Goal: Information Seeking & Learning: Learn about a topic

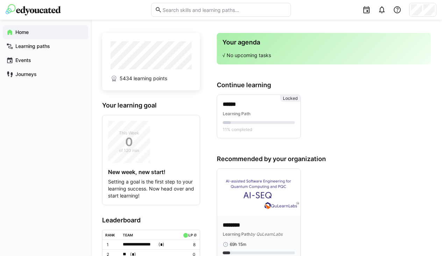
scroll to position [29, 0]
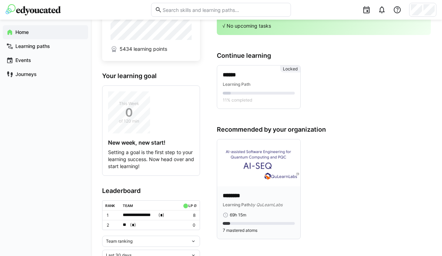
click at [245, 204] on span "Learning Path" at bounding box center [237, 204] width 28 height 5
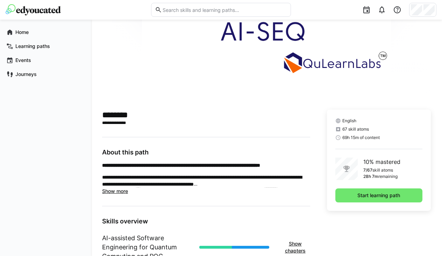
scroll to position [78, 0]
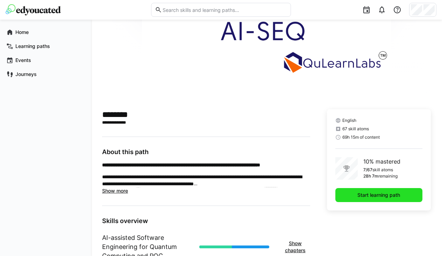
click at [380, 193] on span "Start learning path" at bounding box center [378, 194] width 45 height 7
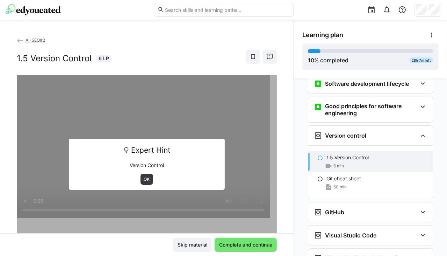
scroll to position [170, 0]
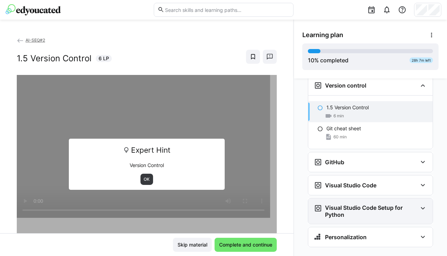
click at [364, 204] on h3 "Visual Studio Code Setup for Python" at bounding box center [371, 211] width 92 height 14
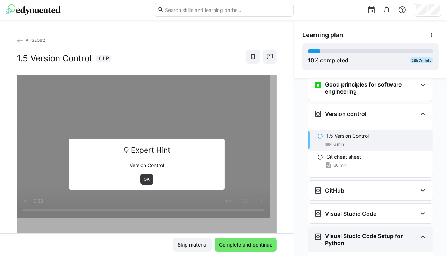
scroll to position [136, 0]
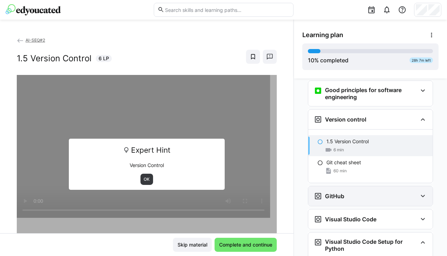
click at [363, 192] on div "GitHub" at bounding box center [366, 196] width 104 height 8
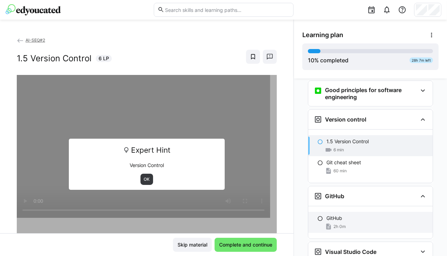
click at [350, 212] on div "GitHub 2h 0m" at bounding box center [370, 222] width 124 height 21
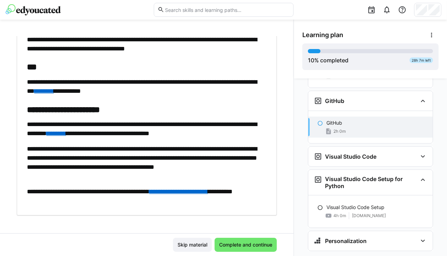
scroll to position [54, 0]
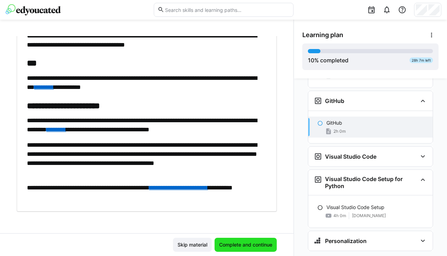
click at [229, 246] on span "Complete and continue" at bounding box center [245, 244] width 55 height 7
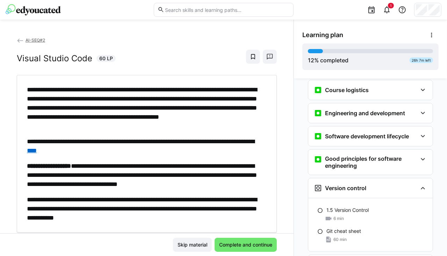
scroll to position [7, 0]
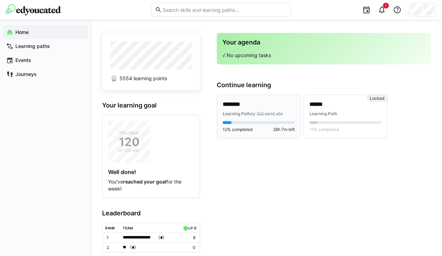
click at [256, 114] on span "by QuLearnLabs" at bounding box center [266, 113] width 32 height 5
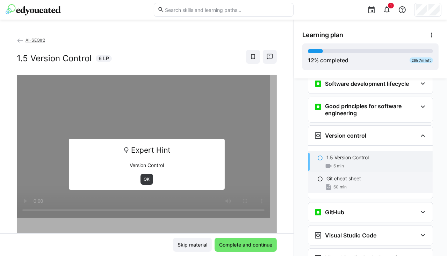
scroll to position [170, 0]
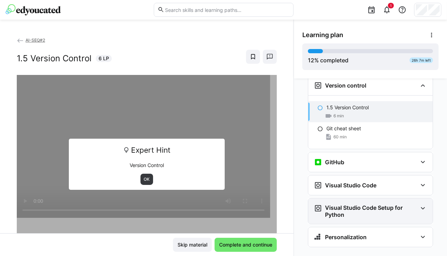
click at [419, 204] on eds-icon at bounding box center [423, 208] width 8 height 8
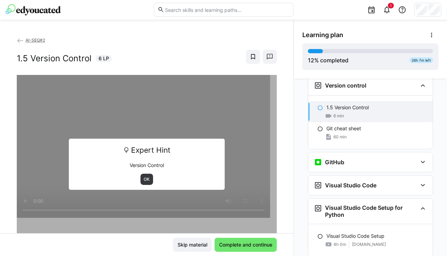
scroll to position [202, 0]
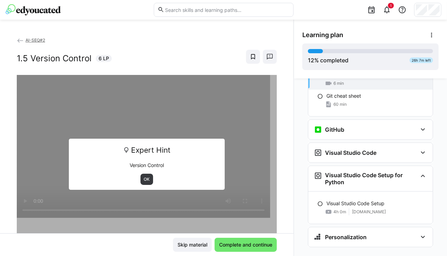
click at [372, 191] on div "Visual Studio Code Setup 4h 0m [DOMAIN_NAME]" at bounding box center [370, 207] width 124 height 32
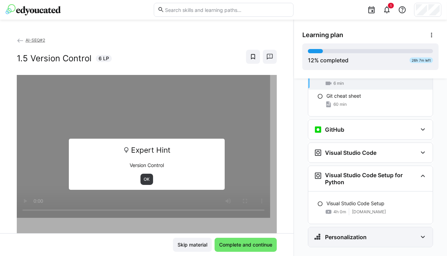
click at [420, 233] on eds-icon at bounding box center [423, 237] width 8 height 8
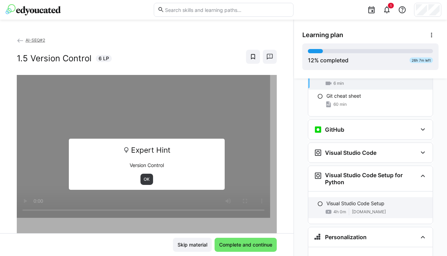
scroll to position [289, 0]
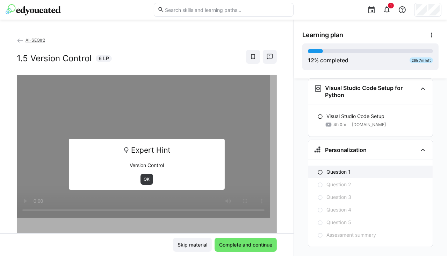
click at [317, 169] on eds-icon at bounding box center [320, 172] width 6 height 6
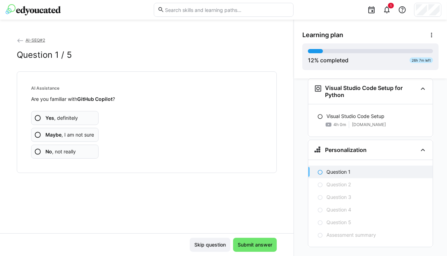
click at [59, 117] on span "Yes , definitely" at bounding box center [61, 117] width 33 height 7
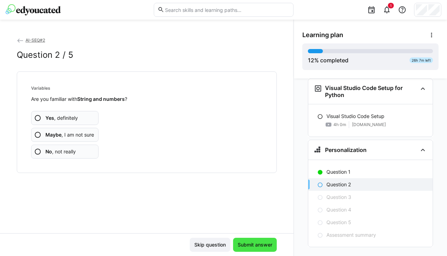
click at [260, 243] on span "Submit answer" at bounding box center [255, 244] width 37 height 7
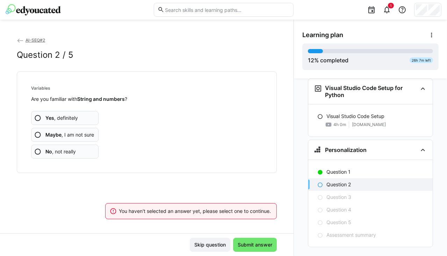
click at [66, 116] on span "Yes , definitely" at bounding box center [61, 117] width 33 height 7
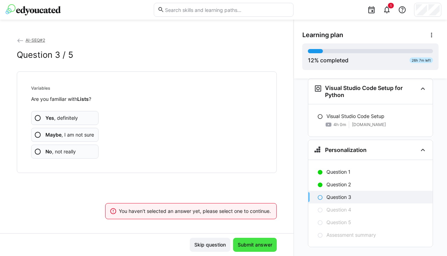
click at [243, 243] on span "Submit answer" at bounding box center [255, 244] width 37 height 7
click at [49, 113] on app-assessment-question-radio "Yes , definitely" at bounding box center [64, 118] width 67 height 14
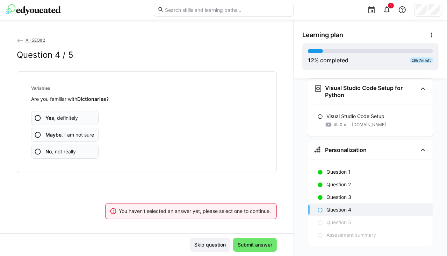
click at [58, 136] on b "Maybe" at bounding box center [53, 134] width 16 height 6
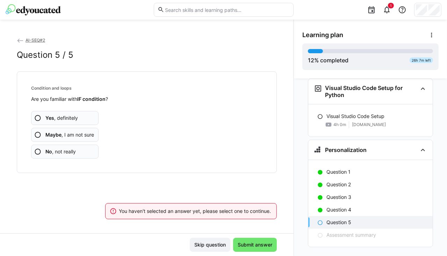
click at [56, 119] on span "Yes , definitely" at bounding box center [61, 117] width 33 height 7
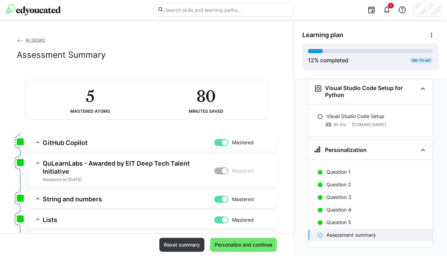
click at [214, 170] on div at bounding box center [221, 170] width 14 height 7
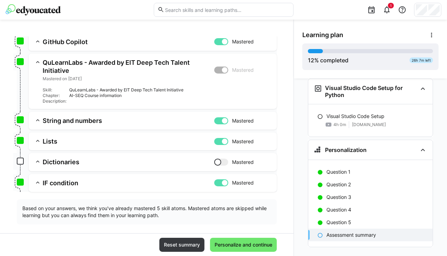
scroll to position [100, 0]
click at [248, 248] on span "Personalize and continue" at bounding box center [243, 244] width 67 height 14
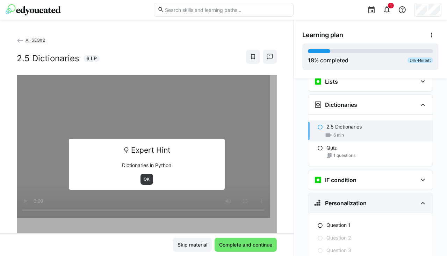
scroll to position [508, 0]
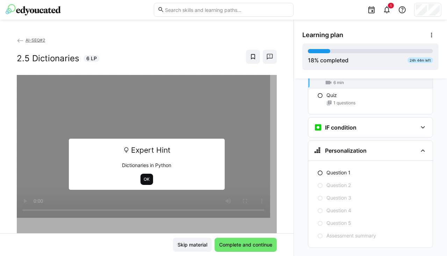
click at [141, 179] on span "OK" at bounding box center [147, 178] width 13 height 11
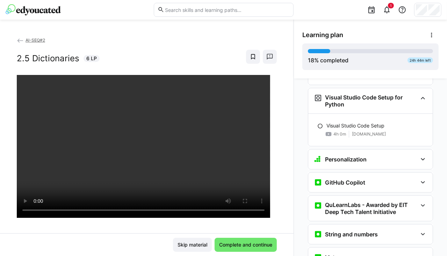
scroll to position [267, 0]
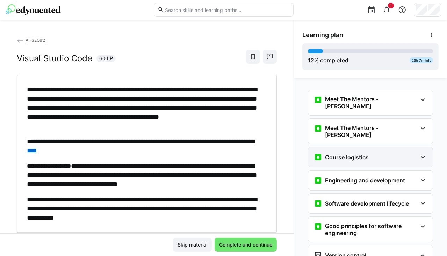
click at [352, 154] on h3 "Course logistics" at bounding box center [347, 157] width 44 height 7
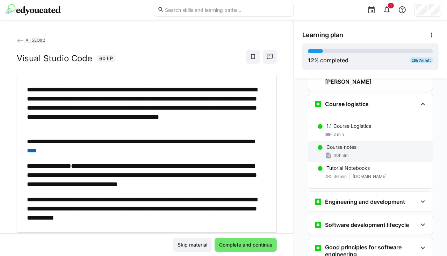
scroll to position [55, 0]
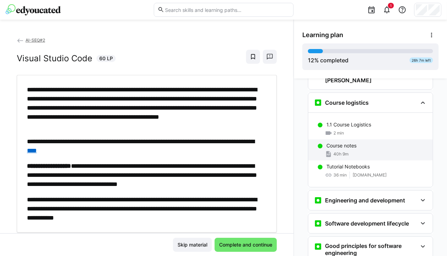
click at [354, 190] on div "Engineering and development" at bounding box center [370, 200] width 124 height 20
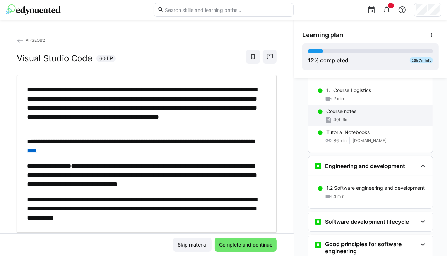
scroll to position [89, 0]
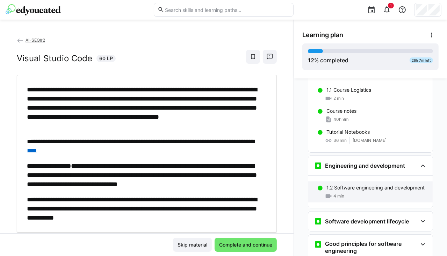
click at [351, 184] on p "1.2 Software engineering and development" at bounding box center [376, 187] width 98 height 7
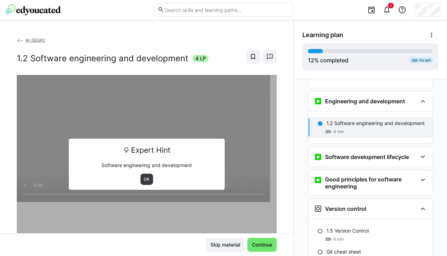
scroll to position [154, 0]
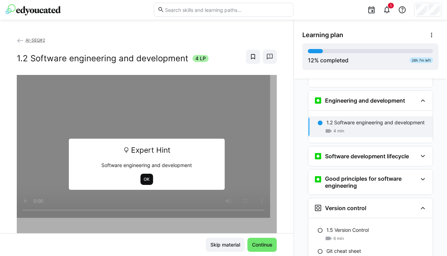
click at [143, 179] on span "OK" at bounding box center [146, 179] width 7 height 6
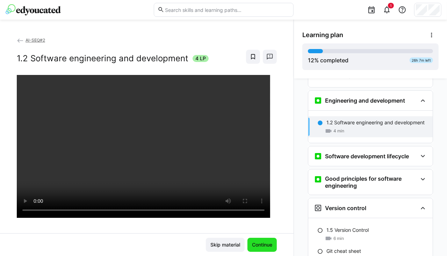
click at [258, 242] on span "Continue" at bounding box center [262, 244] width 22 height 7
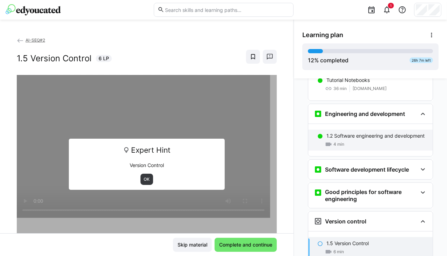
scroll to position [141, 0]
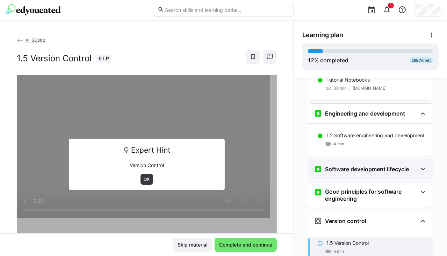
click at [387, 165] on h3 "Software development lifecycle" at bounding box center [367, 168] width 84 height 7
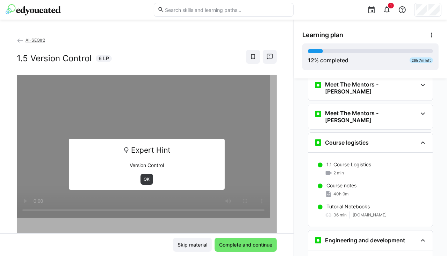
scroll to position [0, 0]
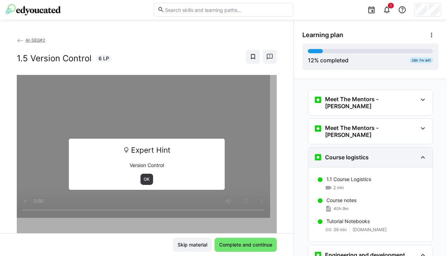
click at [422, 153] on eds-icon at bounding box center [423, 157] width 8 height 8
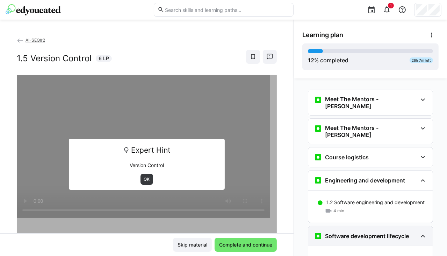
click at [419, 231] on eds-icon at bounding box center [423, 235] width 8 height 8
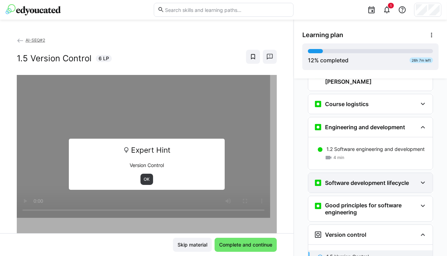
scroll to position [53, 0]
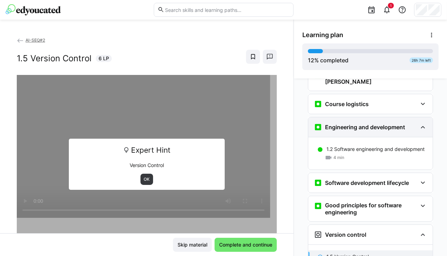
click at [419, 123] on eds-icon at bounding box center [423, 127] width 8 height 8
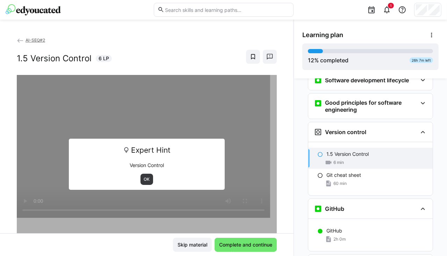
scroll to position [123, 0]
click at [420, 128] on eds-icon at bounding box center [423, 132] width 8 height 8
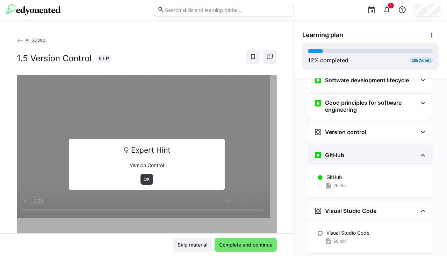
click at [420, 151] on eds-icon at bounding box center [423, 155] width 8 height 8
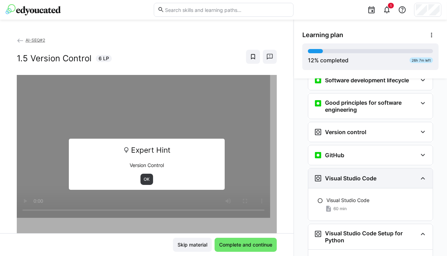
click at [420, 174] on eds-icon at bounding box center [423, 178] width 8 height 8
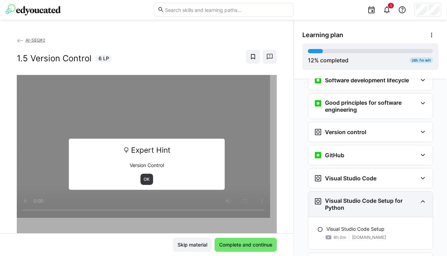
click at [420, 197] on eds-icon at bounding box center [423, 201] width 8 height 8
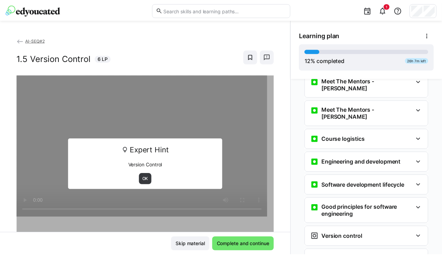
scroll to position [0, 0]
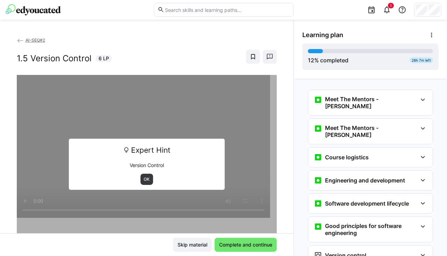
click at [40, 40] on span "AI-SEQ#2" at bounding box center [36, 39] width 20 height 5
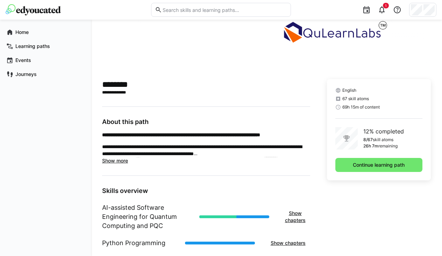
scroll to position [112, 0]
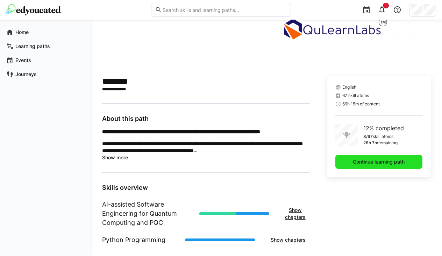
click at [355, 167] on span "Continue learning path" at bounding box center [378, 162] width 87 height 14
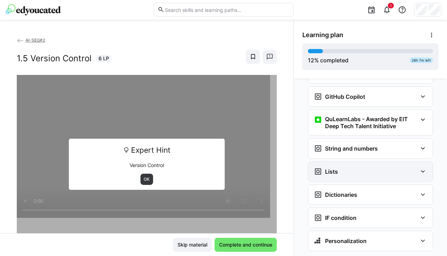
scroll to position [309, 0]
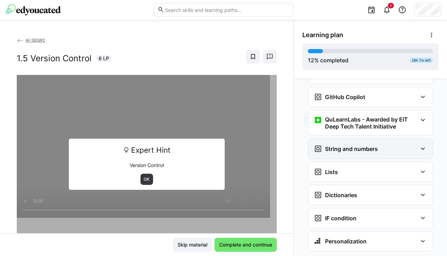
click at [376, 144] on div "String and numbers" at bounding box center [366, 148] width 104 height 8
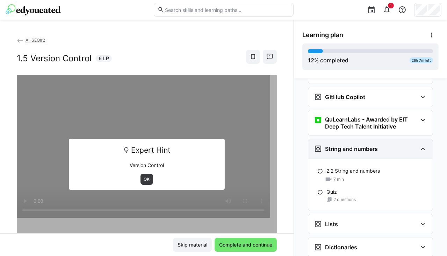
click at [376, 144] on div "String and numbers" at bounding box center [366, 148] width 104 height 8
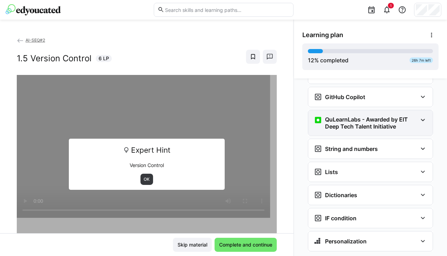
click at [372, 116] on h3 "QuLearnLabs - Awarded by EIT Deep Tech Talent Initiative" at bounding box center [371, 123] width 92 height 14
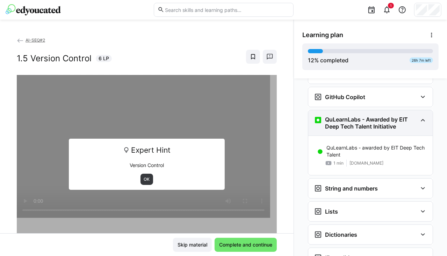
click at [372, 116] on h3 "QuLearnLabs - Awarded by EIT Deep Tech Talent Initiative" at bounding box center [371, 123] width 92 height 14
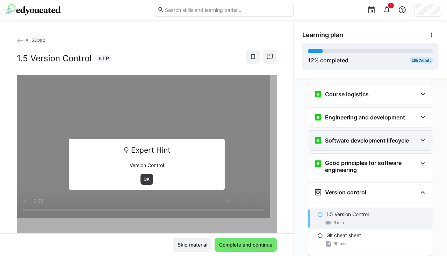
scroll to position [64, 0]
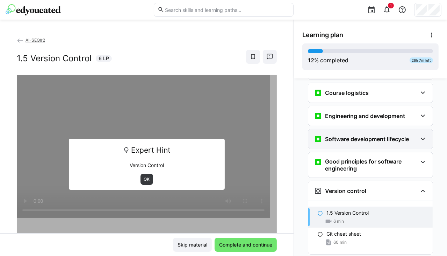
click at [362, 135] on h3 "Software development lifecycle" at bounding box center [367, 138] width 84 height 7
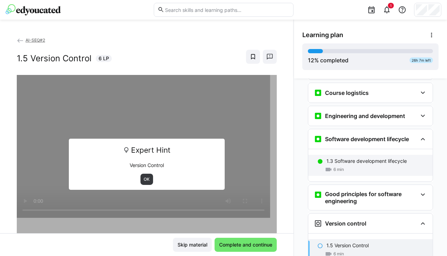
click at [355, 157] on p "1.3 Software development lifecycle" at bounding box center [367, 160] width 80 height 7
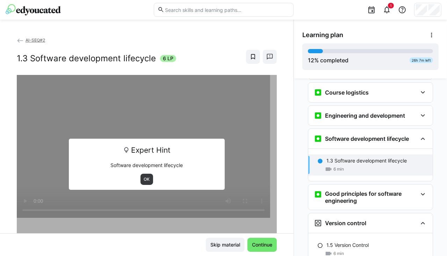
scroll to position [63, 0]
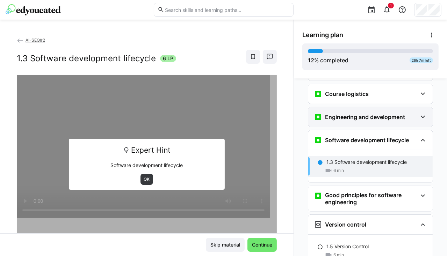
click at [352, 113] on h3 "Engineering and development" at bounding box center [365, 116] width 80 height 7
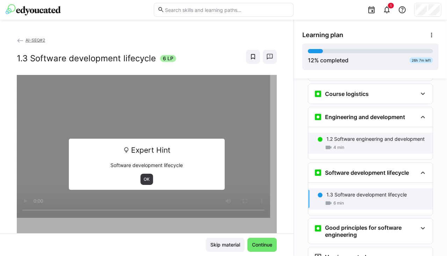
click at [349, 135] on p "1.2 Software engineering and development" at bounding box center [376, 138] width 98 height 7
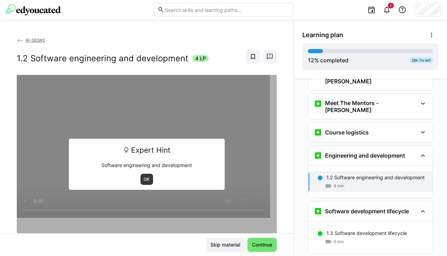
scroll to position [24, 0]
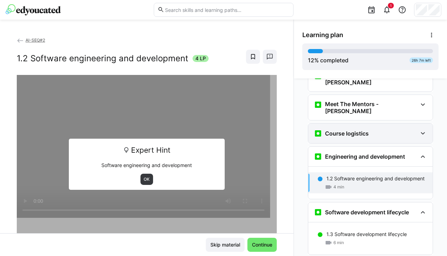
click at [353, 130] on h3 "Course logistics" at bounding box center [347, 133] width 44 height 7
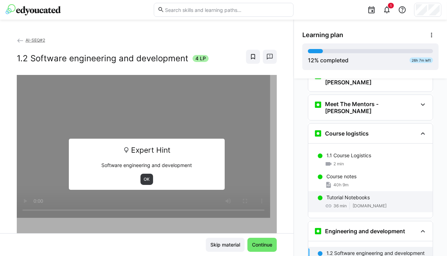
click at [340, 194] on p "Tutorial Notebooks" at bounding box center [348, 197] width 43 height 7
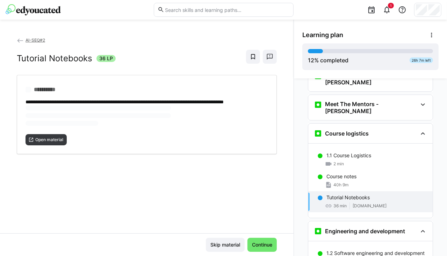
scroll to position [57, 0]
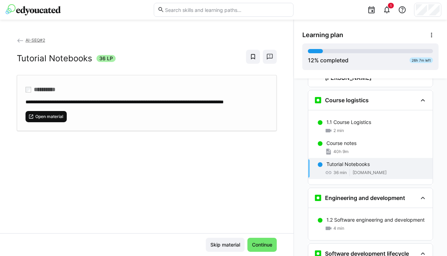
click at [57, 119] on span "Open material" at bounding box center [49, 117] width 29 height 6
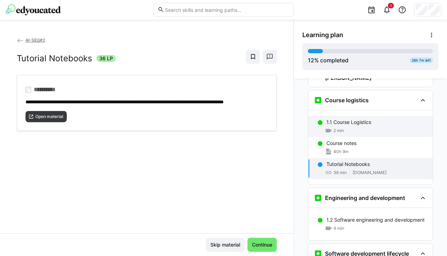
scroll to position [0, 0]
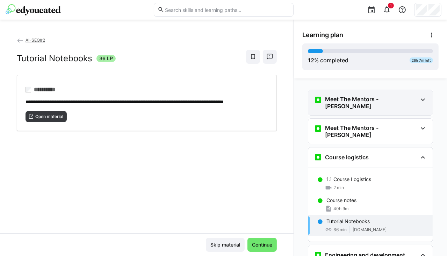
click at [421, 100] on eds-icon at bounding box center [423, 99] width 8 height 8
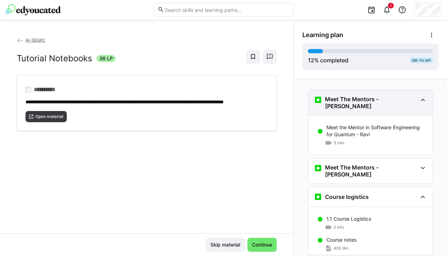
click at [421, 100] on eds-icon at bounding box center [423, 99] width 8 height 8
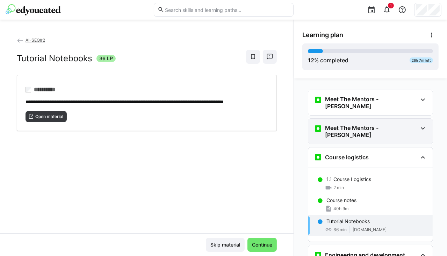
click at [421, 124] on eds-icon at bounding box center [423, 128] width 8 height 8
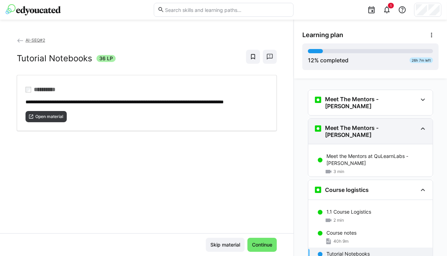
click at [421, 124] on eds-icon at bounding box center [423, 128] width 8 height 8
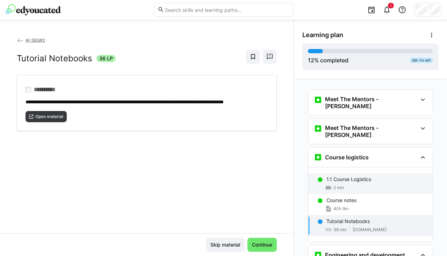
click at [344, 173] on div "1.1 Course Logistics 2 min" at bounding box center [370, 183] width 124 height 21
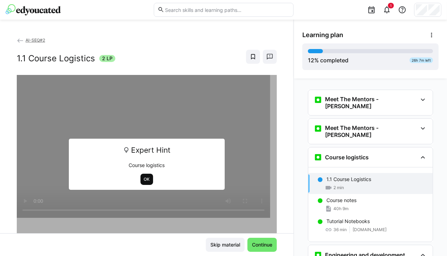
click at [143, 180] on span "OK" at bounding box center [146, 179] width 7 height 6
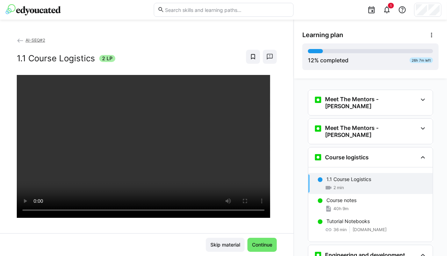
click at [299, 13] on div "1" at bounding box center [370, 10] width 143 height 20
click at [267, 243] on span "Continue" at bounding box center [262, 244] width 22 height 7
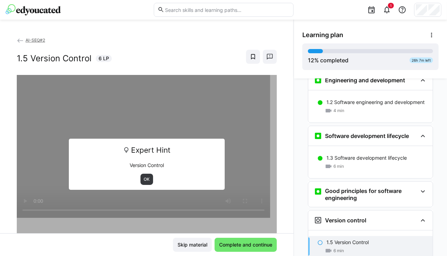
scroll to position [294, 0]
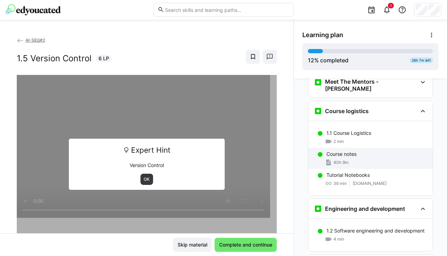
click at [345, 148] on div "Course notes 40h 9m" at bounding box center [370, 158] width 124 height 21
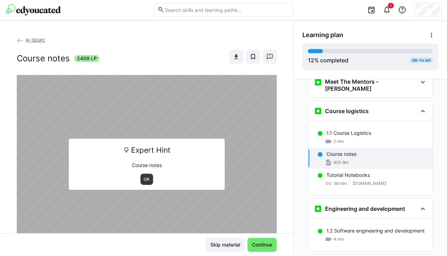
scroll to position [57, 0]
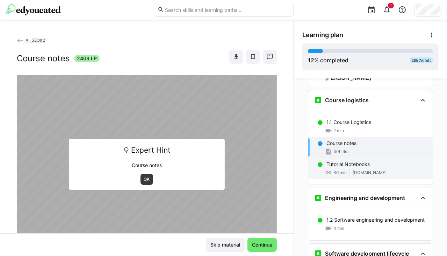
click at [338, 169] on div "36 min" at bounding box center [336, 172] width 22 height 7
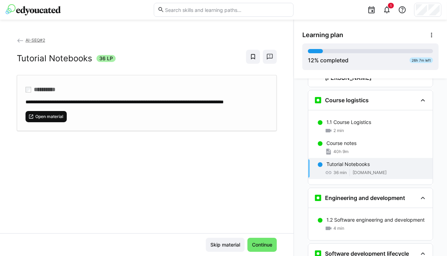
click at [46, 119] on span "Open material" at bounding box center [49, 117] width 29 height 6
click at [264, 240] on span "Continue" at bounding box center [262, 244] width 29 height 14
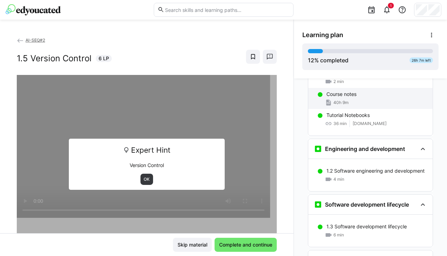
scroll to position [113, 0]
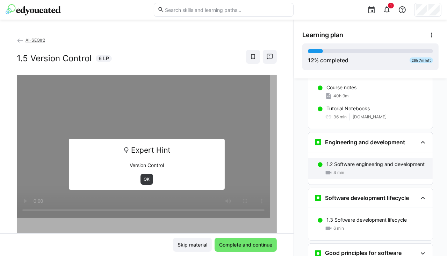
click at [346, 169] on div "4 min" at bounding box center [377, 172] width 101 height 7
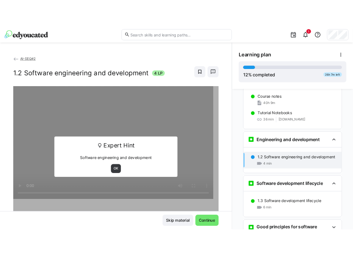
scroll to position [154, 0]
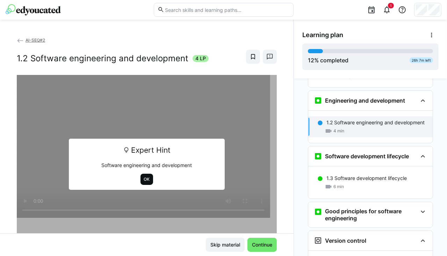
click at [141, 177] on span "OK" at bounding box center [147, 178] width 13 height 11
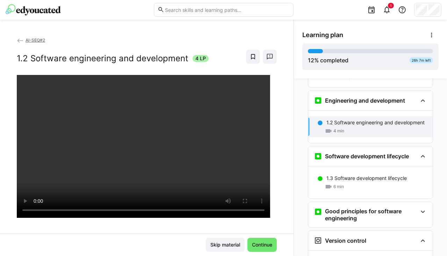
click at [312, 8] on div "1" at bounding box center [370, 10] width 143 height 20
click at [310, 8] on div "1" at bounding box center [370, 10] width 143 height 20
click at [304, 12] on div "1" at bounding box center [370, 10] width 143 height 20
click at [70, 237] on div "Skip material Continue" at bounding box center [147, 244] width 294 height 23
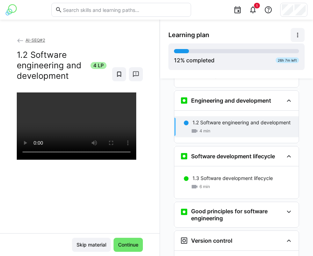
click at [299, 36] on eds-icon at bounding box center [297, 34] width 7 height 7
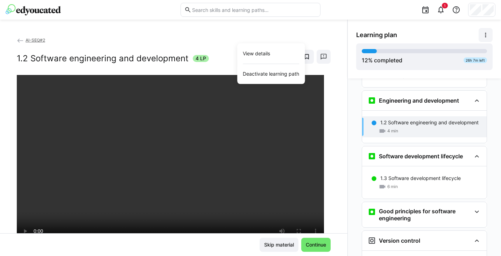
click at [347, 12] on div "1" at bounding box center [410, 10] width 170 height 20
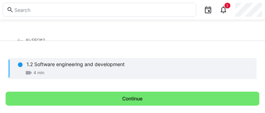
click at [38, 55] on app-learning-path-classroom-navigation-item-wrapper "1.2 Software engineering and development 4 min" at bounding box center [132, 68] width 249 height 35
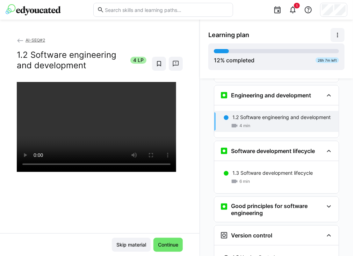
scroll to position [164, 0]
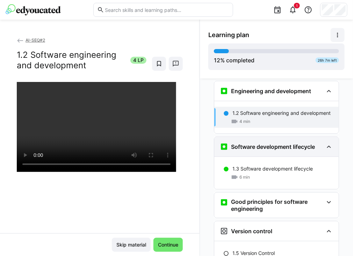
click at [286, 143] on h3 "Software development lifecycle" at bounding box center [273, 146] width 84 height 7
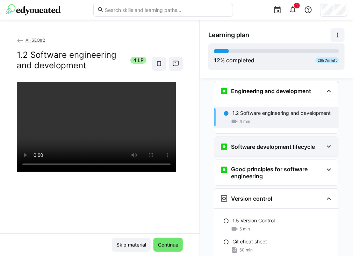
click at [286, 143] on h3 "Software development lifecycle" at bounding box center [273, 146] width 84 height 7
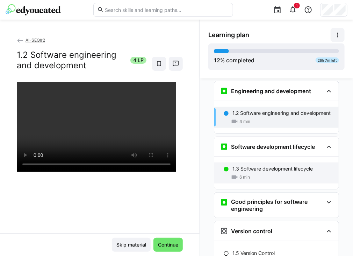
click at [262, 165] on p "1.3 Software development lifecycle" at bounding box center [273, 168] width 80 height 7
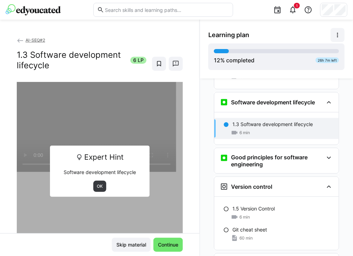
scroll to position [210, 0]
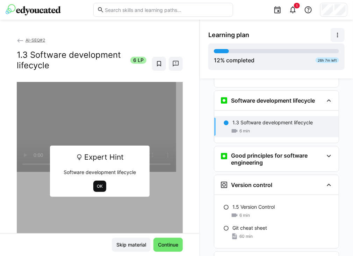
click at [96, 186] on span "OK" at bounding box center [99, 186] width 7 height 6
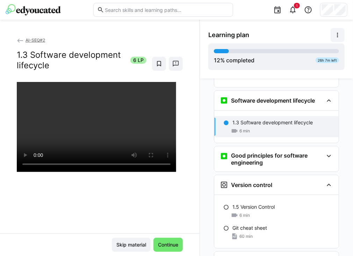
click at [249, 13] on div "1" at bounding box center [177, 10] width 342 height 20
click at [243, 12] on div "1" at bounding box center [177, 10] width 342 height 20
click at [242, 7] on div "1" at bounding box center [177, 10] width 342 height 20
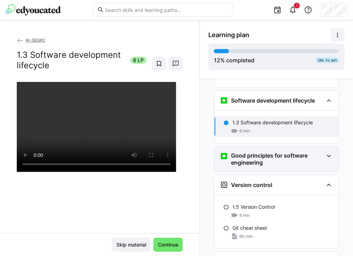
click at [310, 152] on h3 "Good principles for software engineering" at bounding box center [277, 159] width 92 height 14
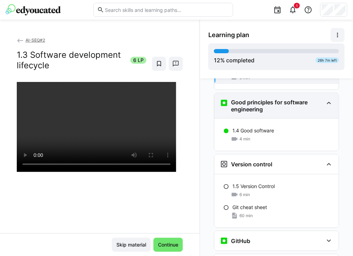
scroll to position [264, 0]
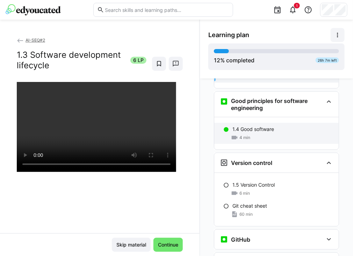
click at [271, 134] on div "4 min" at bounding box center [283, 137] width 101 height 7
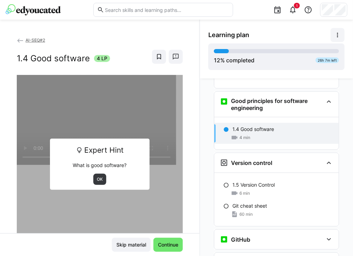
scroll to position [265, 0]
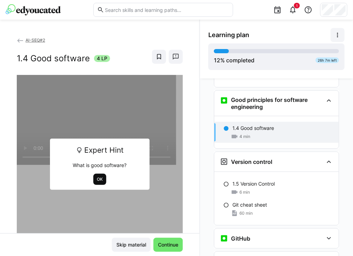
click at [97, 176] on span "OK" at bounding box center [99, 179] width 7 height 6
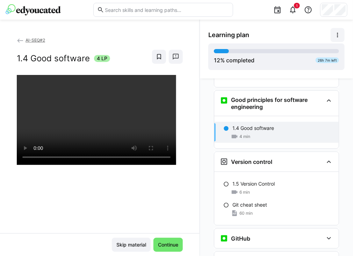
click at [246, 6] on div "1" at bounding box center [177, 10] width 342 height 20
click at [161, 244] on span "Continue" at bounding box center [168, 244] width 22 height 7
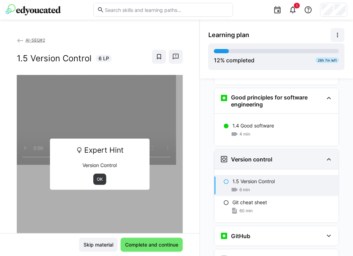
scroll to position [267, 0]
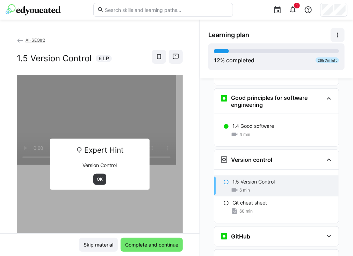
click at [129, 107] on div at bounding box center [100, 203] width 166 height 256
click at [141, 37] on app-back-navigation "AI-SEQ#2" at bounding box center [100, 40] width 166 height 8
click at [96, 176] on span "OK" at bounding box center [99, 179] width 7 height 6
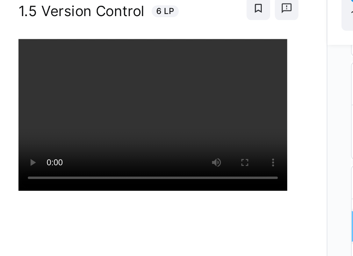
click at [85, 173] on div at bounding box center [100, 203] width 166 height 256
click at [187, 70] on div "AI-SEQ#2 1.5 Version Control 6 LP" at bounding box center [100, 134] width 200 height 197
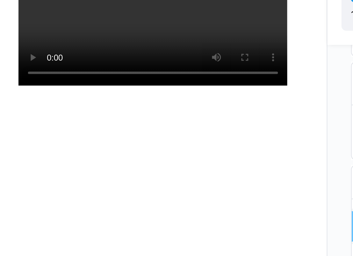
scroll to position [62, 0]
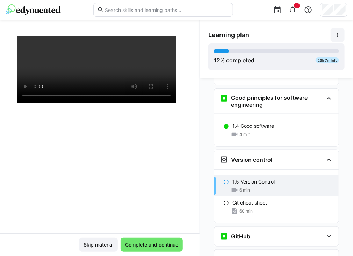
click at [157, 121] on div at bounding box center [100, 141] width 166 height 256
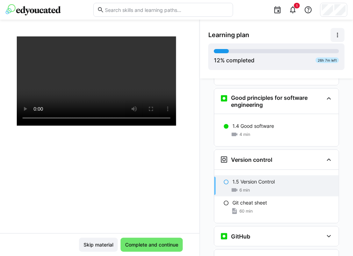
scroll to position [41, 0]
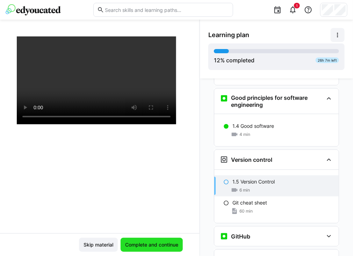
click at [151, 246] on span "Complete and continue" at bounding box center [151, 244] width 55 height 7
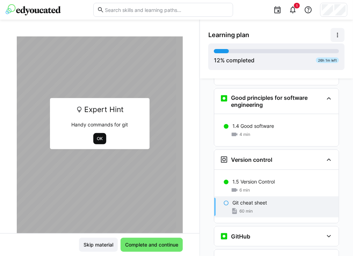
click at [96, 137] on span "OK" at bounding box center [99, 139] width 7 height 6
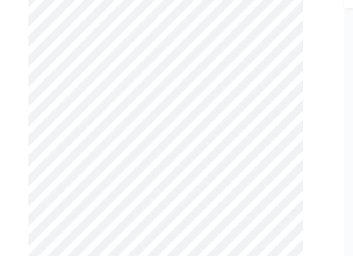
scroll to position [0, 0]
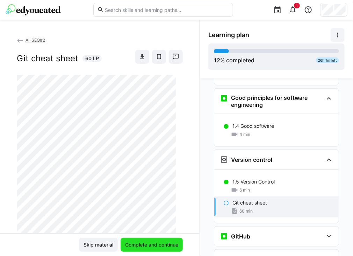
click at [147, 245] on span "Complete and continue" at bounding box center [151, 244] width 55 height 7
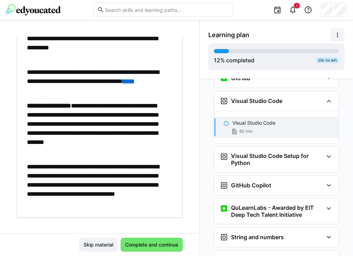
scroll to position [102, 0]
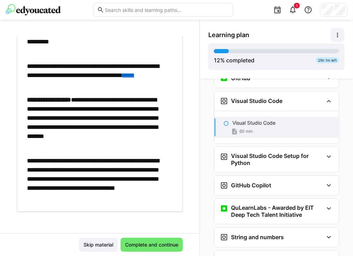
click at [83, 105] on p "**********" at bounding box center [97, 122] width 140 height 55
click at [122, 78] on link "****" at bounding box center [128, 75] width 12 height 6
click at [153, 244] on span "Complete and continue" at bounding box center [151, 244] width 55 height 7
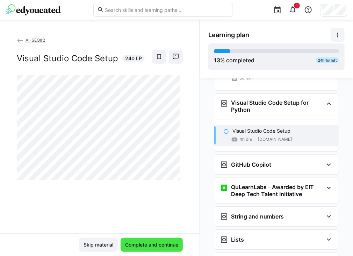
scroll to position [481, 0]
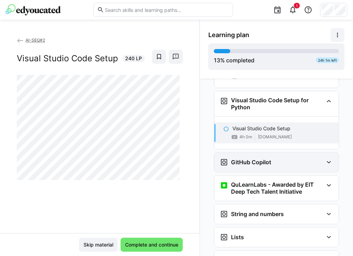
click at [252, 159] on h3 "GitHub Copilot" at bounding box center [251, 162] width 40 height 7
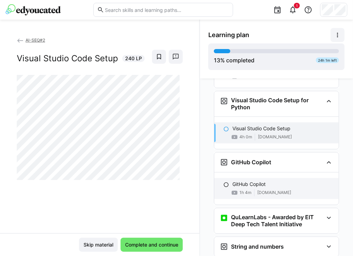
click at [246, 190] on span "1h 4m" at bounding box center [246, 193] width 12 height 6
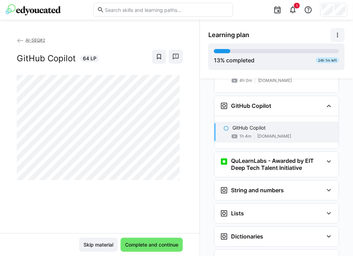
scroll to position [542, 0]
